Goal: Task Accomplishment & Management: Manage account settings

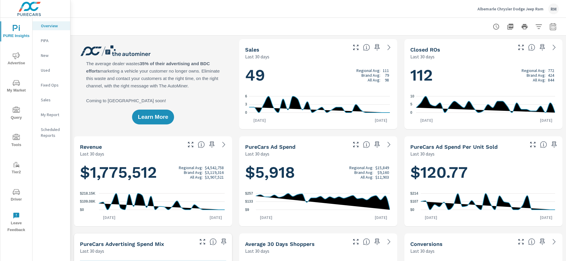
scroll to position [0, 0]
click at [46, 103] on div "Sales" at bounding box center [52, 99] width 38 height 9
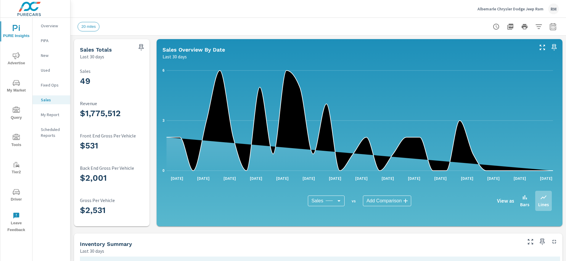
scroll to position [0, 0]
click at [551, 27] on icon "button" at bounding box center [553, 26] width 7 height 7
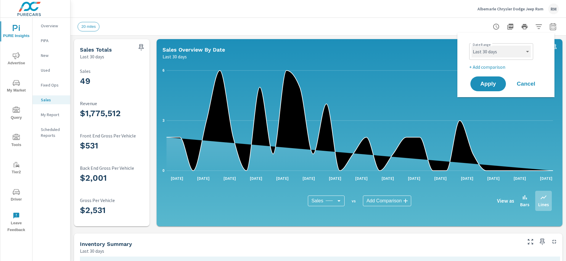
click at [509, 48] on select "Custom [DATE] Last week Last 7 days Last 14 days Last 30 days Last 45 days Last…" at bounding box center [501, 52] width 59 height 12
select select "Last month"
click at [486, 78] on button "Apply" at bounding box center [488, 83] width 37 height 15
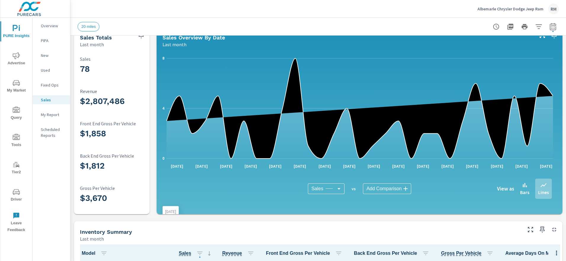
scroll to position [71, 0]
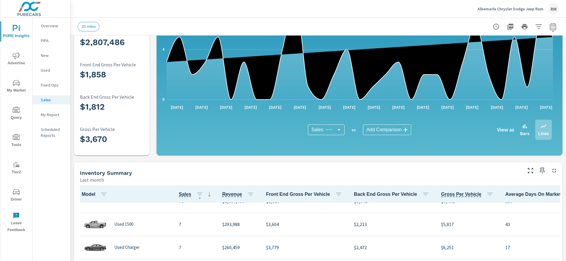
scroll to position [7, 0]
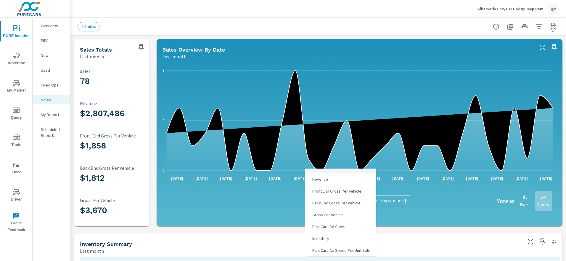
click at [336, 201] on body "PURE Insights Advertise My Market Query Tools Tier2 Driver Leave Feedback Overv…" at bounding box center [283, 130] width 566 height 261
click at [403, 241] on div at bounding box center [283, 130] width 566 height 261
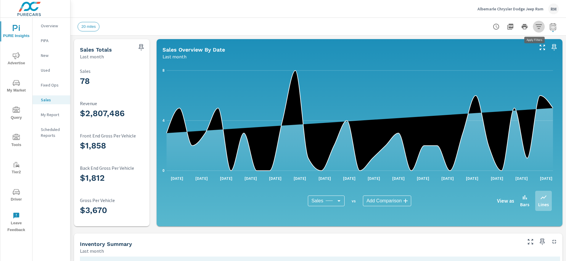
click at [536, 28] on icon "button" at bounding box center [539, 26] width 7 height 7
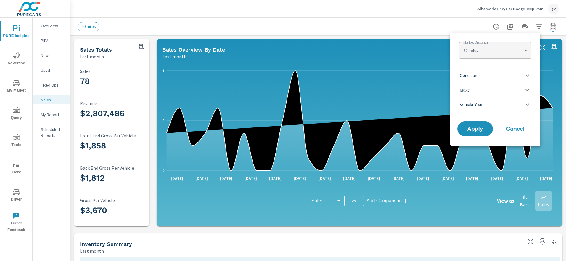
click at [516, 74] on li "Condition" at bounding box center [496, 75] width 90 height 15
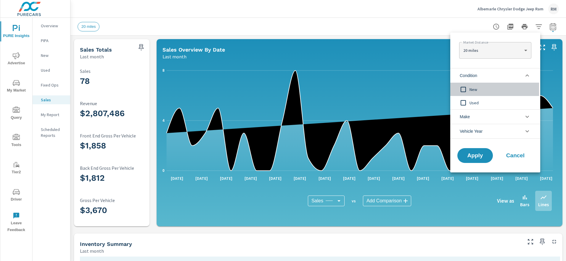
click at [478, 92] on span "New" at bounding box center [502, 89] width 65 height 7
click at [500, 52] on body "PURE Insights Advertise My Market Query Tools Tier2 Driver Leave Feedback Overv…" at bounding box center [283, 130] width 566 height 261
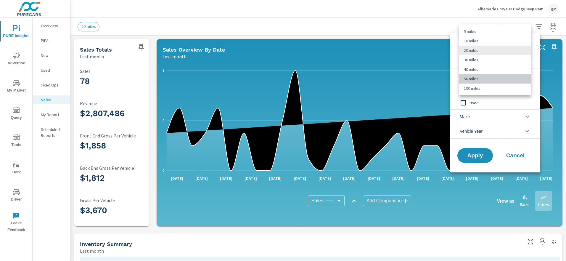
click at [480, 78] on li "50 miles" at bounding box center [495, 78] width 72 height 9
type Distance "50"
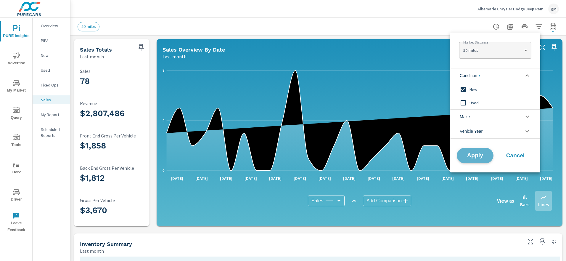
click at [475, 154] on span "Apply" at bounding box center [475, 156] width 24 height 6
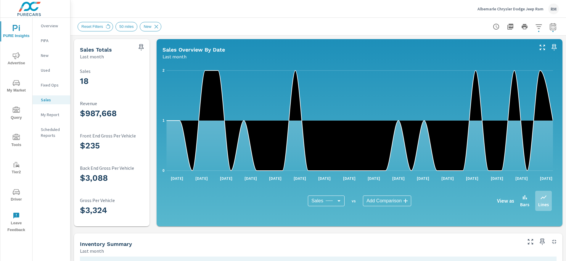
scroll to position [0, 0]
click at [526, 11] on p "Albemarle Chrysler Dodge Jeep Ram" at bounding box center [511, 8] width 66 height 5
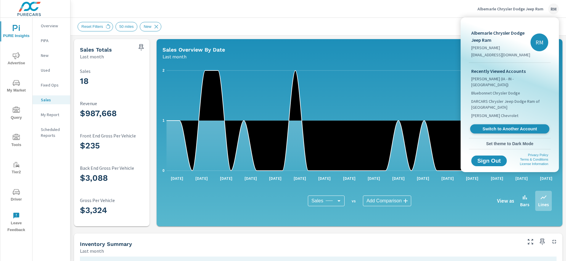
click at [505, 126] on span "Switch to Another Account" at bounding box center [510, 129] width 73 height 6
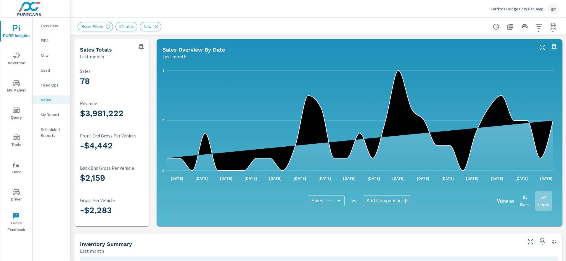
scroll to position [0, 0]
click at [550, 25] on icon "button" at bounding box center [553, 26] width 6 height 7
select select "Last month"
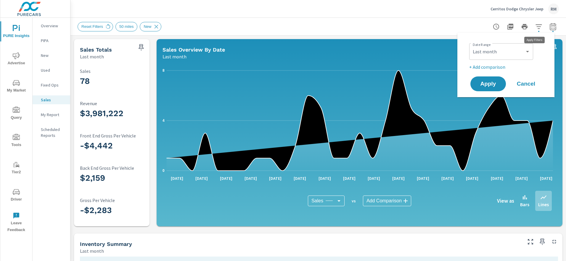
click at [536, 28] on icon "button" at bounding box center [539, 26] width 6 height 4
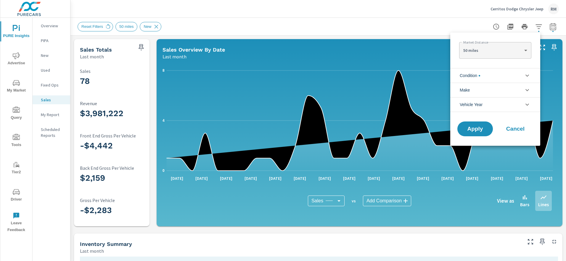
click at [411, 26] on div at bounding box center [283, 130] width 566 height 261
